Goal: Transaction & Acquisition: Purchase product/service

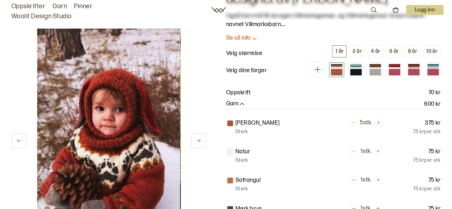
scroll to position [60, 0]
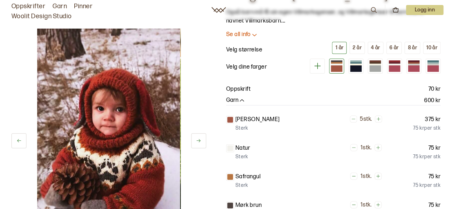
click at [196, 151] on div "1 av 5" at bounding box center [108, 133] width 195 height 209
click at [197, 142] on icon at bounding box center [198, 140] width 5 height 5
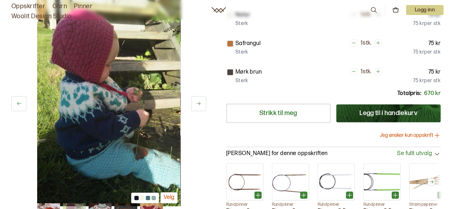
scroll to position [193, 0]
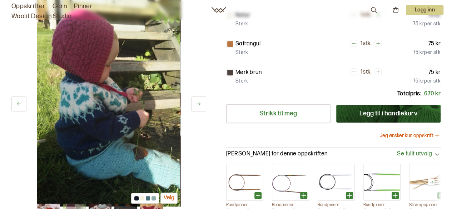
click at [202, 102] on button at bounding box center [198, 103] width 15 height 15
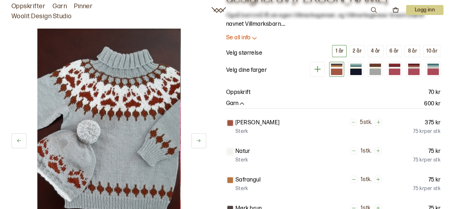
scroll to position [57, 0]
click at [394, 52] on div "6 år" at bounding box center [393, 50] width 9 height 6
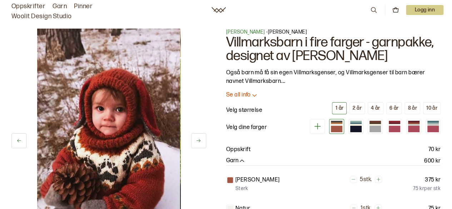
click at [190, 140] on div "1 av 5" at bounding box center [108, 133] width 195 height 209
click at [198, 141] on icon at bounding box center [198, 140] width 5 height 5
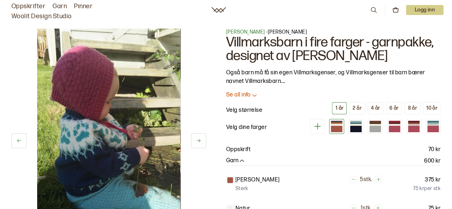
scroll to position [5, 0]
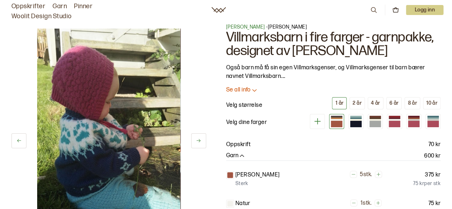
click at [198, 141] on icon at bounding box center [198, 140] width 5 height 5
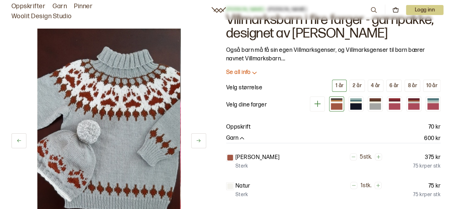
scroll to position [0, 0]
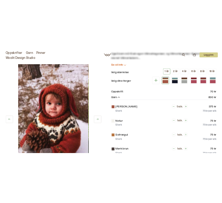
scroll to position [67, 0]
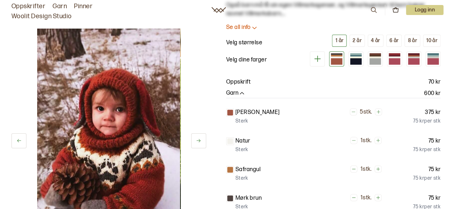
click at [198, 138] on icon at bounding box center [198, 140] width 5 height 5
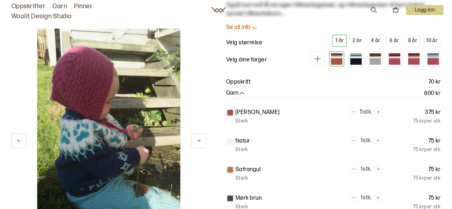
click at [201, 143] on button at bounding box center [198, 140] width 15 height 15
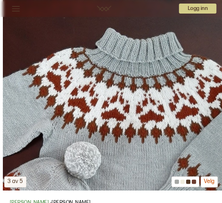
scroll to position [144, 0]
